Goal: Task Accomplishment & Management: Manage account settings

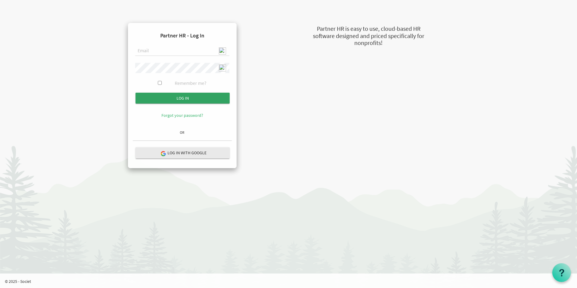
type input "[EMAIL_ADDRESS][DOMAIN_NAME]"
click at [192, 98] on input "Log in" at bounding box center [183, 98] width 94 height 11
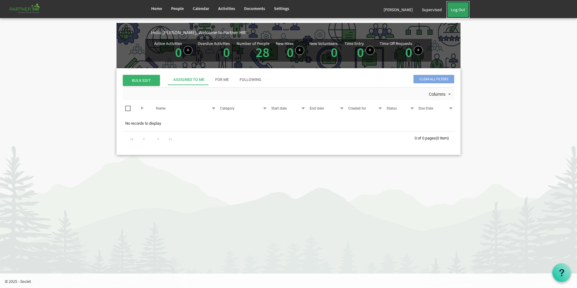
click at [462, 9] on link "Log Out" at bounding box center [457, 9] width 23 height 17
